Goal: Information Seeking & Learning: Learn about a topic

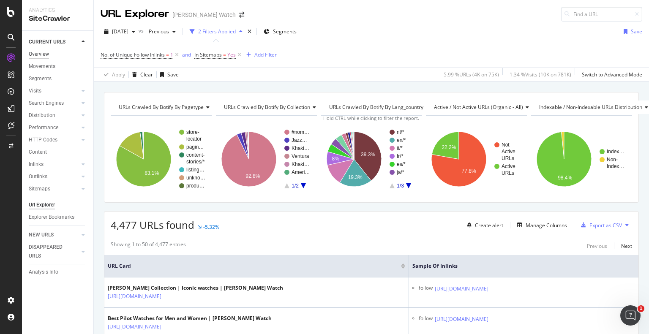
click at [39, 54] on div "Overview" at bounding box center [39, 54] width 20 height 9
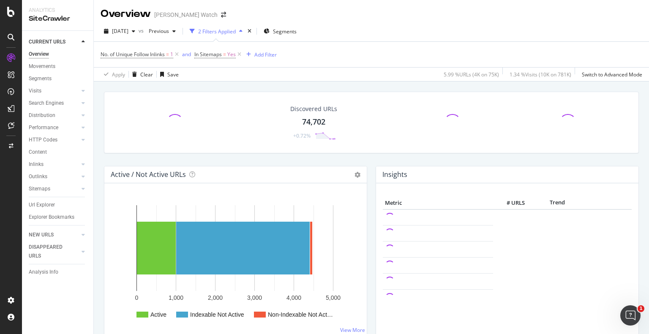
click at [260, 84] on div "Discovered URLs 74,702 +0.72% Active / Not Active URLs Chart (by Value) Chart (…" at bounding box center [371, 249] width 555 height 334
click at [258, 84] on div "Discovered URLs 74,702 +0.72% Active / Not Active URLs Chart (by Value) Chart (…" at bounding box center [371, 249] width 555 height 334
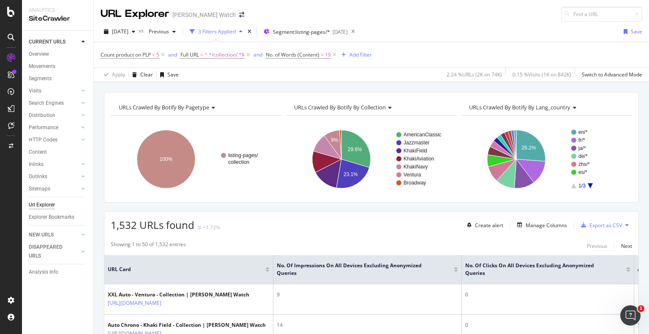
click at [306, 84] on div "URLs Crawled By Botify By pagetype Chart (by Value) Table Expand Export as CSV …" at bounding box center [371, 92] width 555 height 20
click at [302, 87] on div "URLs Crawled By Botify By pagetype Chart (by Value) Table Expand Export as CSV …" at bounding box center [371, 92] width 555 height 20
